Goal: Task Accomplishment & Management: Manage account settings

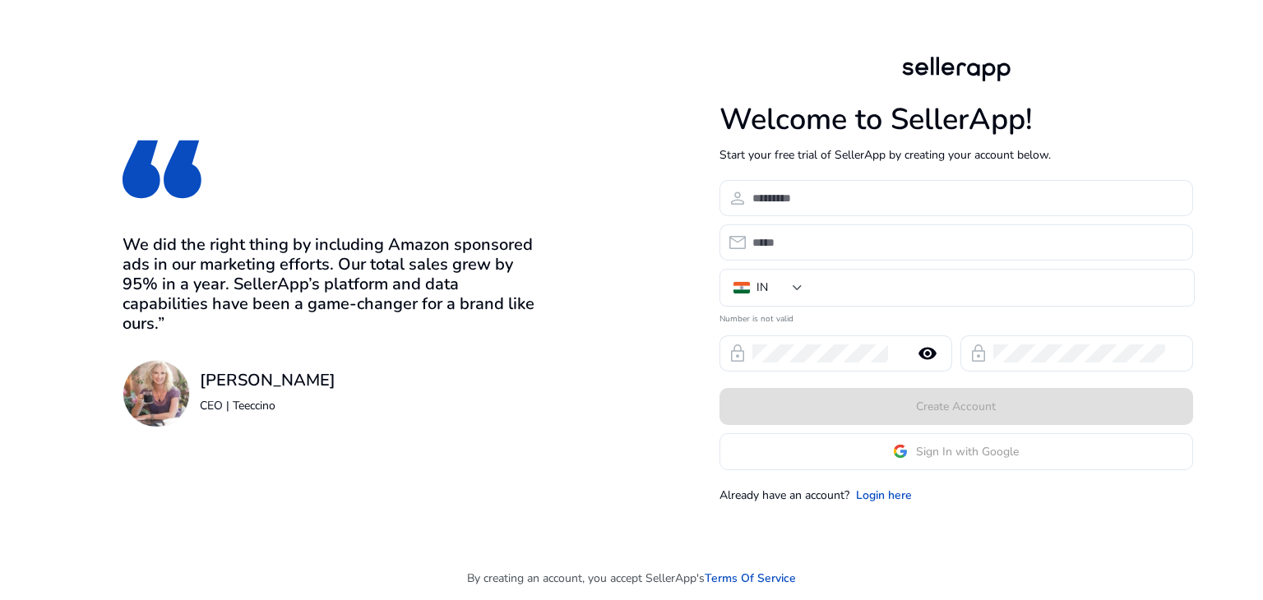
type input "***"
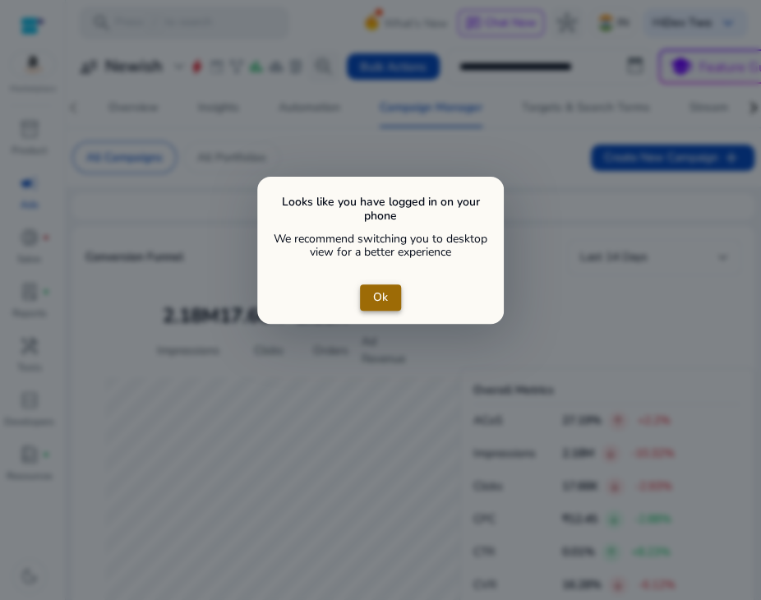
click at [391, 293] on span "close dialog" at bounding box center [380, 297] width 41 height 39
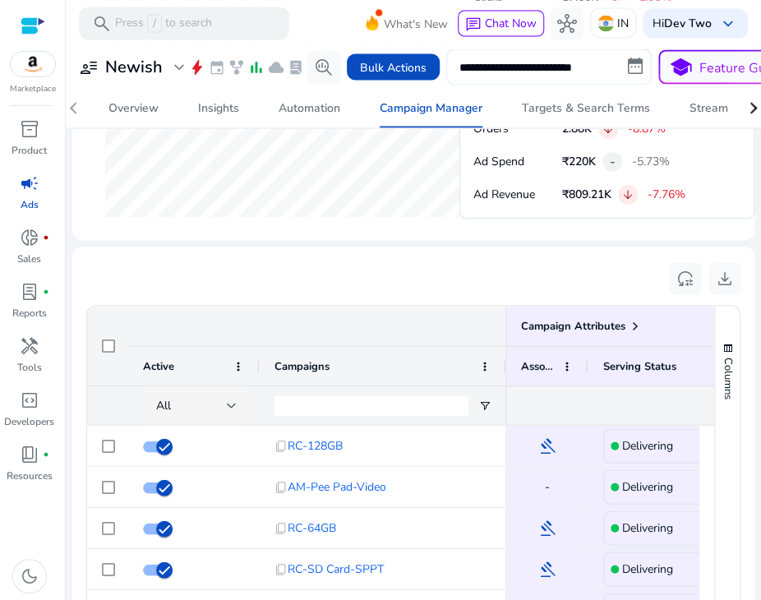
scroll to position [118, 0]
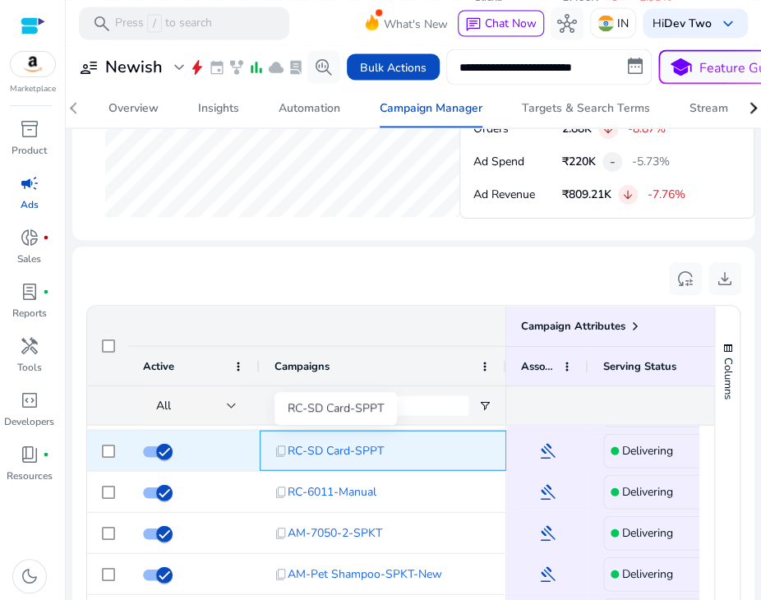
click at [358, 447] on span "RC-SD Card-SPPT" at bounding box center [336, 450] width 96 height 34
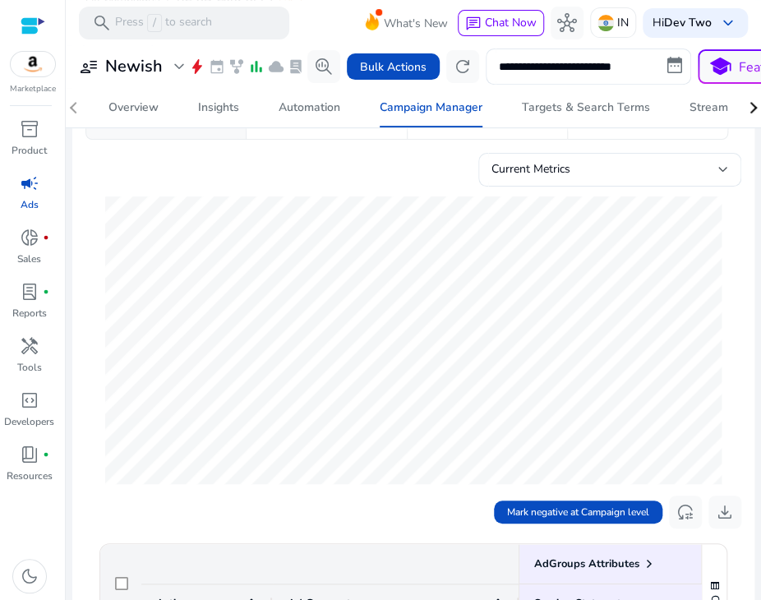
scroll to position [156, 0]
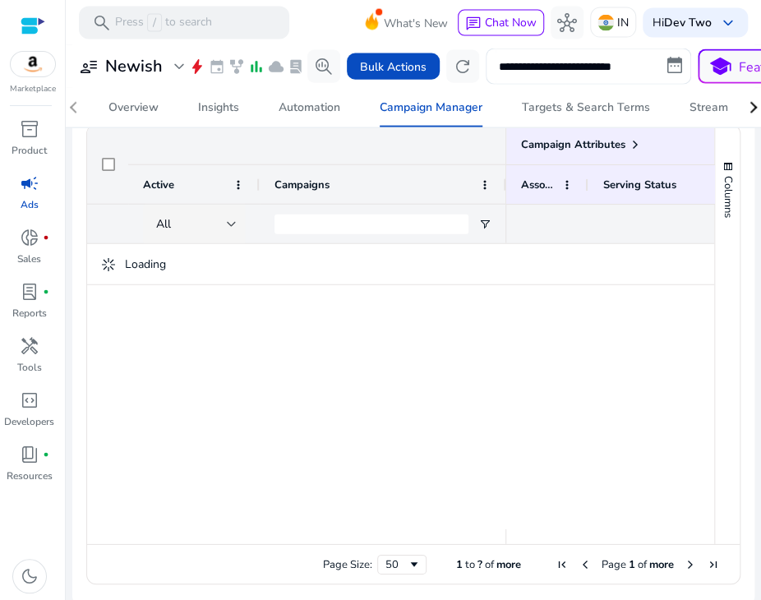
scroll to position [1129, 0]
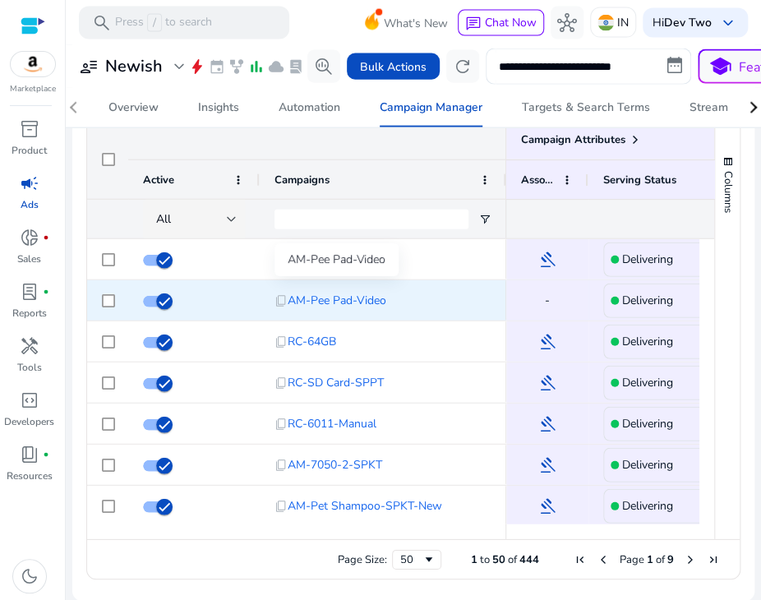
click at [356, 300] on span "AM-Pee Pad-Video" at bounding box center [337, 301] width 99 height 34
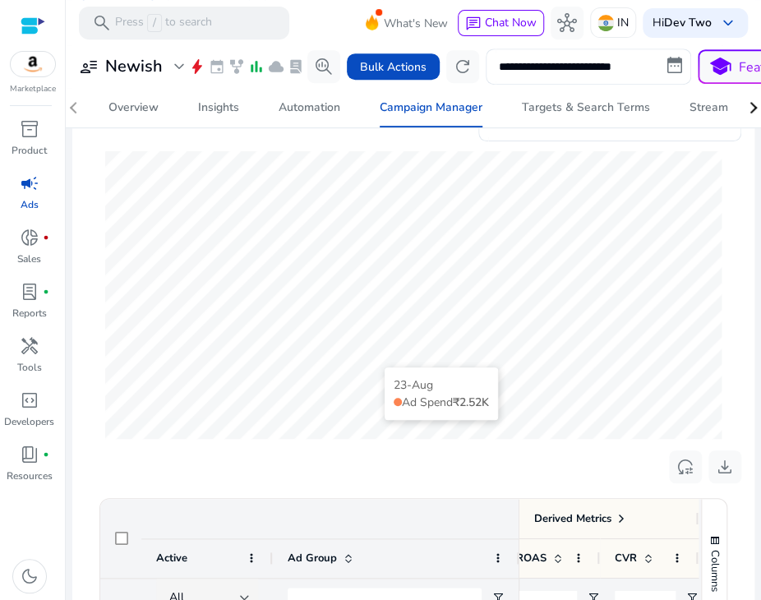
scroll to position [503, 0]
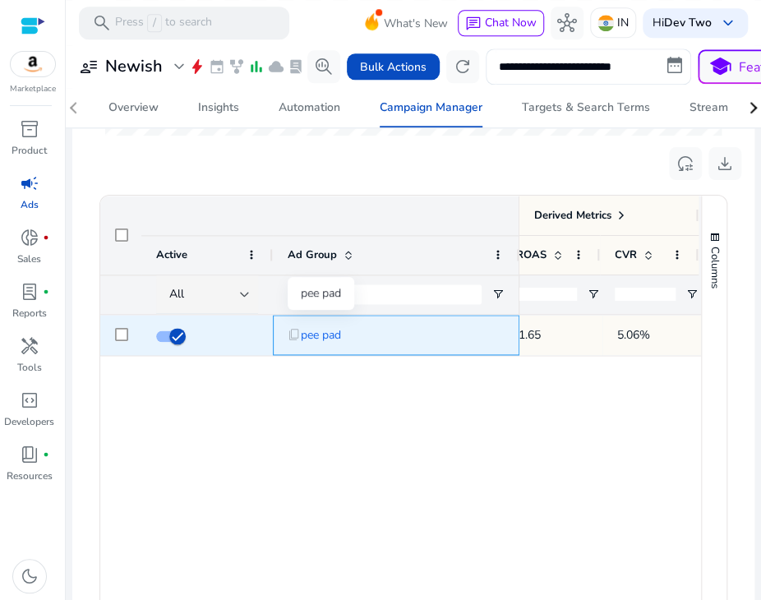
click at [319, 326] on span "pee pad" at bounding box center [321, 335] width 40 height 34
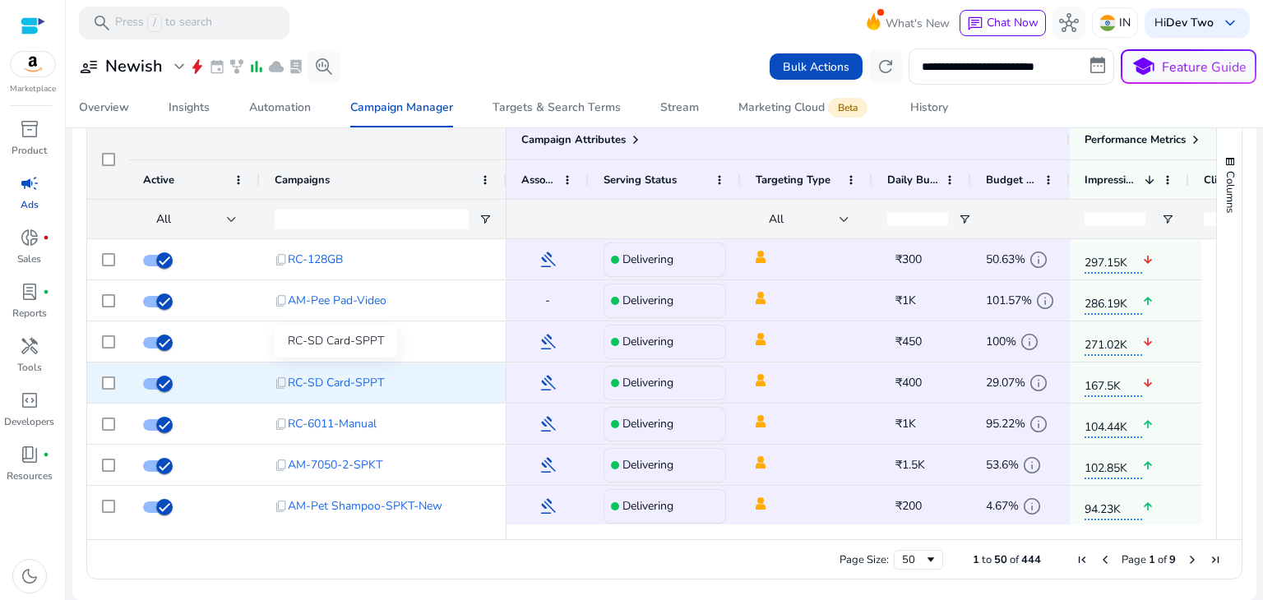
click at [330, 383] on span "RC-SD Card-SPPT" at bounding box center [336, 383] width 96 height 34
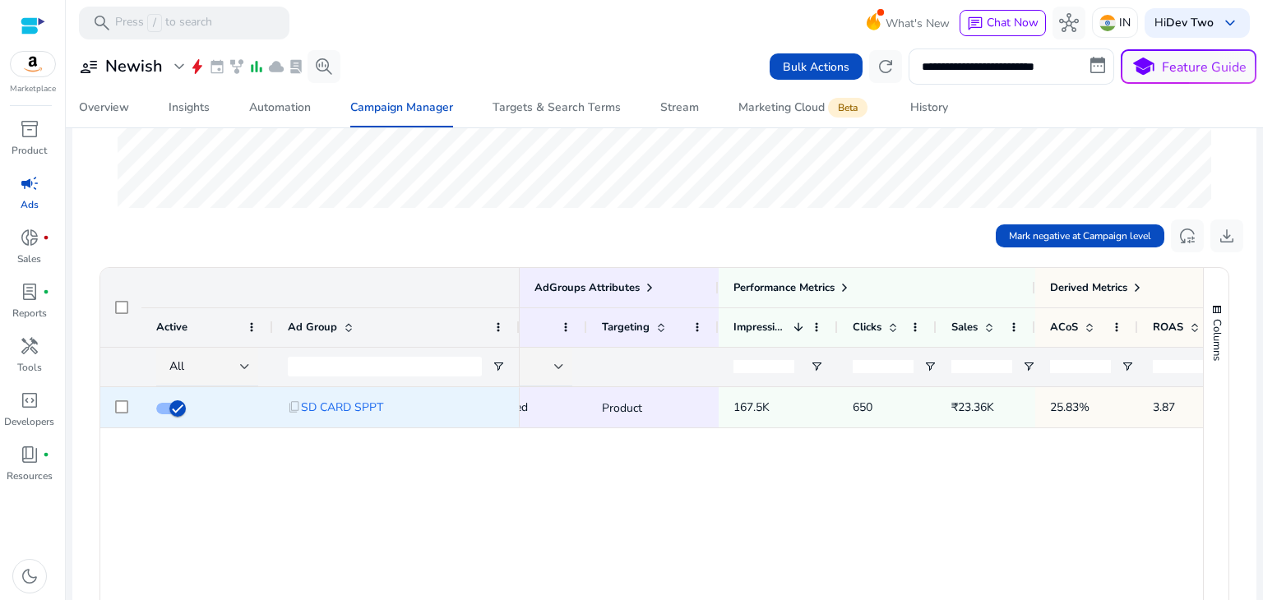
scroll to position [0, 159]
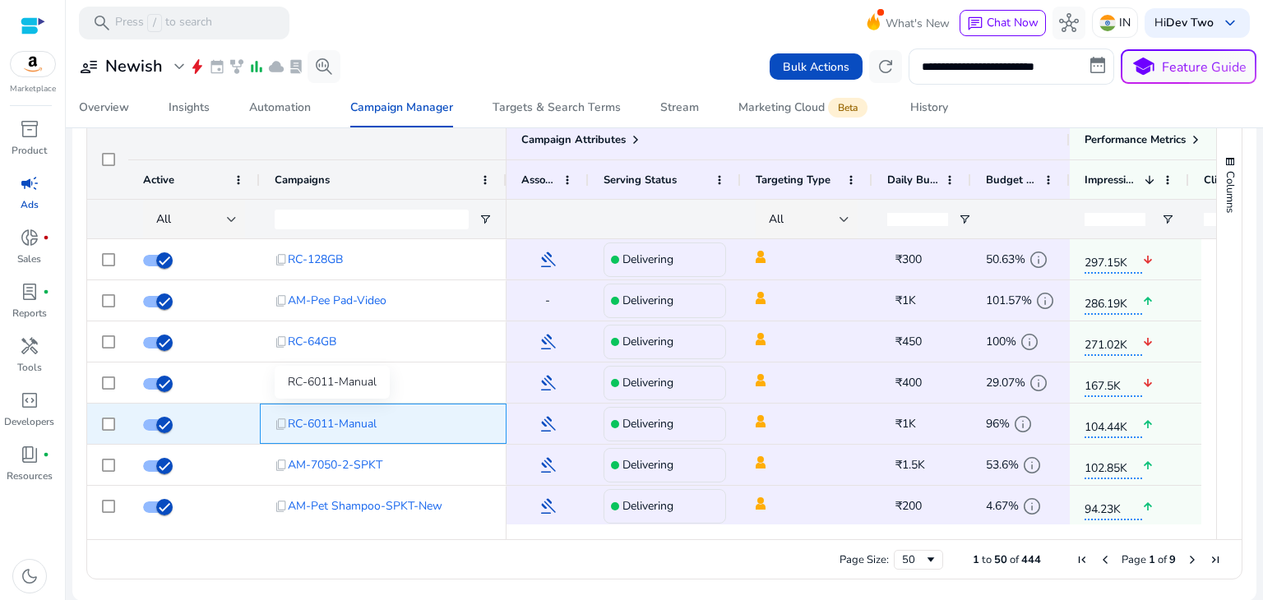
click at [335, 415] on span "RC-6011-Manual" at bounding box center [332, 424] width 89 height 34
